Goal: Check status

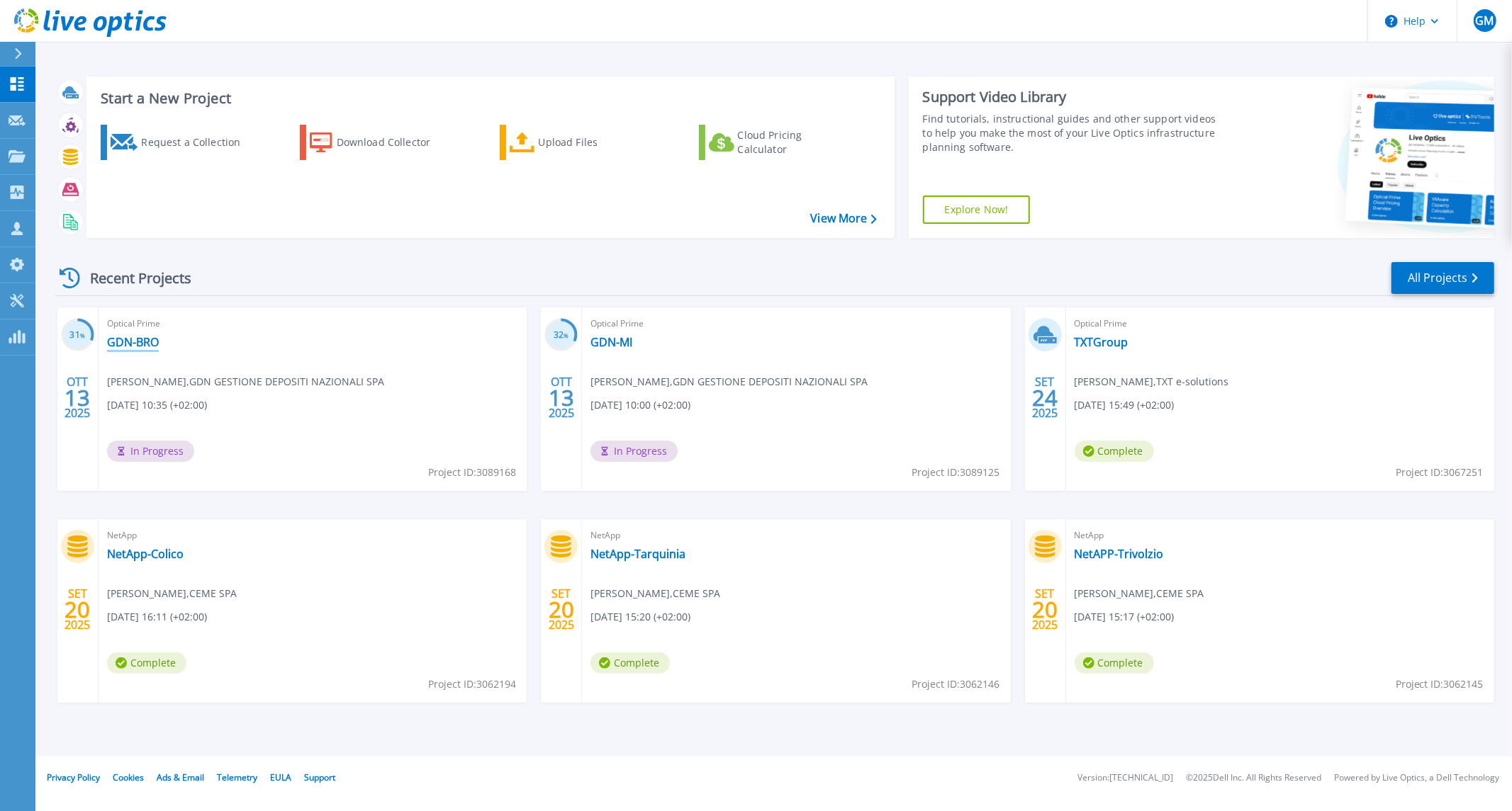
click at [129, 345] on link "GDN-BRO" at bounding box center [133, 342] width 52 height 14
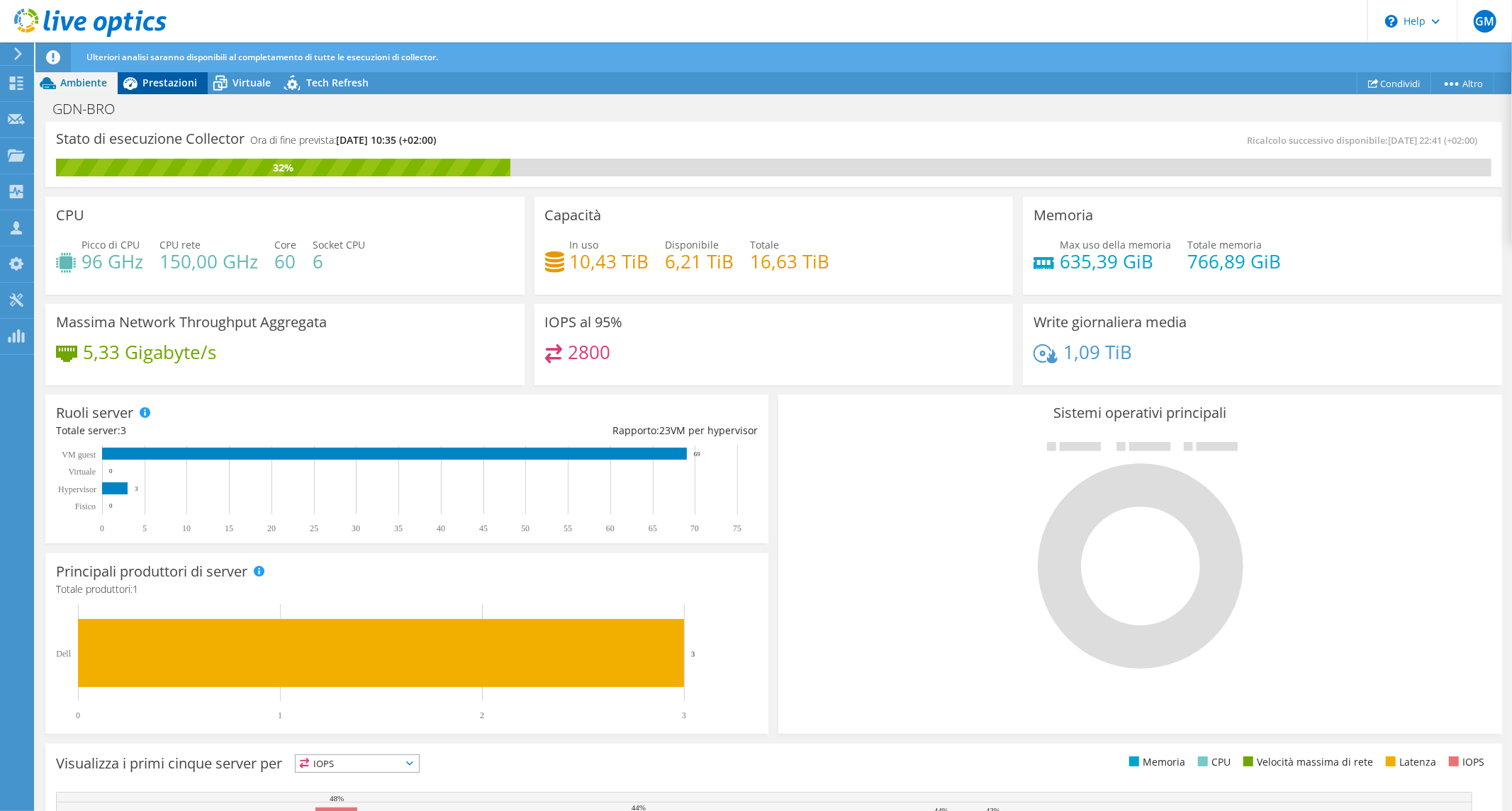
click at [171, 88] on span "Prestazioni" at bounding box center [170, 82] width 55 height 14
